Goal: Find specific fact: Find specific fact

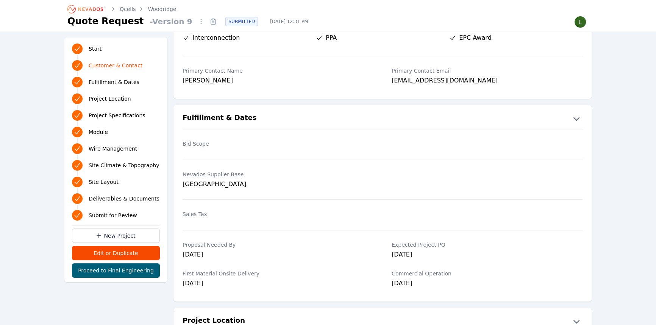
scroll to position [34, 0]
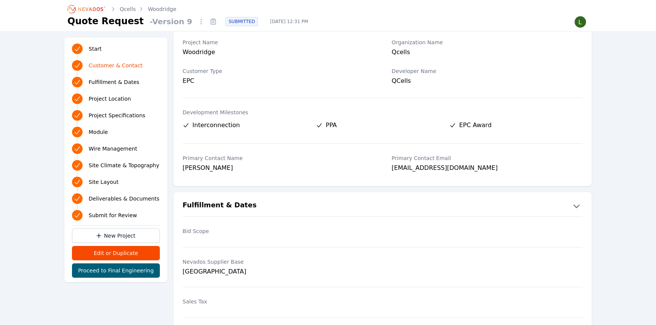
click at [207, 27] on icon at bounding box center [213, 22] width 12 height 12
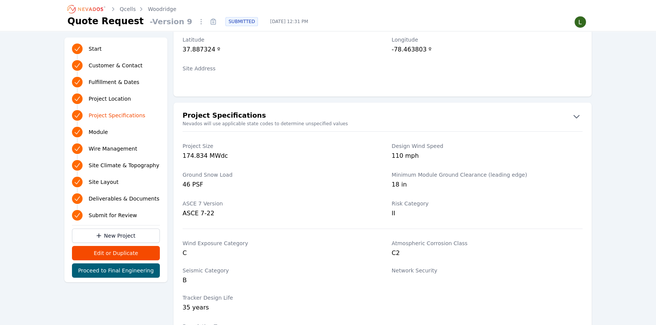
scroll to position [447, 0]
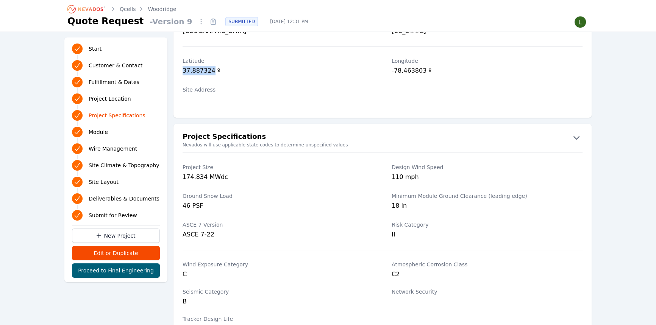
drag, startPoint x: 210, startPoint y: 70, endPoint x: 181, endPoint y: 71, distance: 28.8
click at [181, 71] on div "Latitude 37.887324 º Longitude -78.463803 º" at bounding box center [382, 67] width 418 height 29
copy div "37.887324"
drag, startPoint x: 422, startPoint y: 70, endPoint x: 385, endPoint y: 71, distance: 36.7
click at [385, 71] on div "Latitude 37.887324 º Longitude -78.463803 º" at bounding box center [382, 67] width 418 height 29
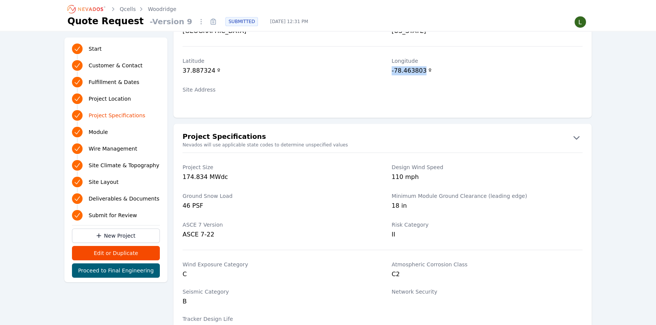
copy div "-78.463803"
click at [207, 20] on icon at bounding box center [213, 22] width 12 height 12
copy div "-78.463803"
click at [207, 25] on icon at bounding box center [213, 22] width 12 height 12
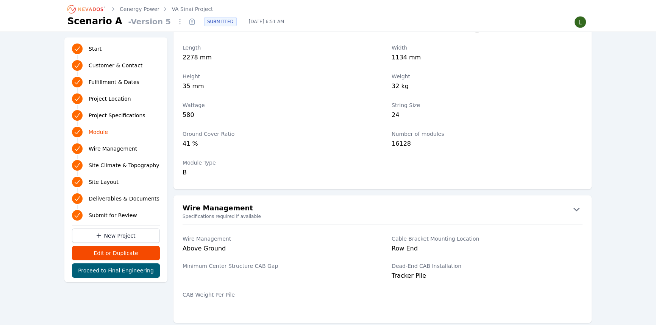
scroll to position [1021, 0]
